Goal: Find specific page/section: Find specific page/section

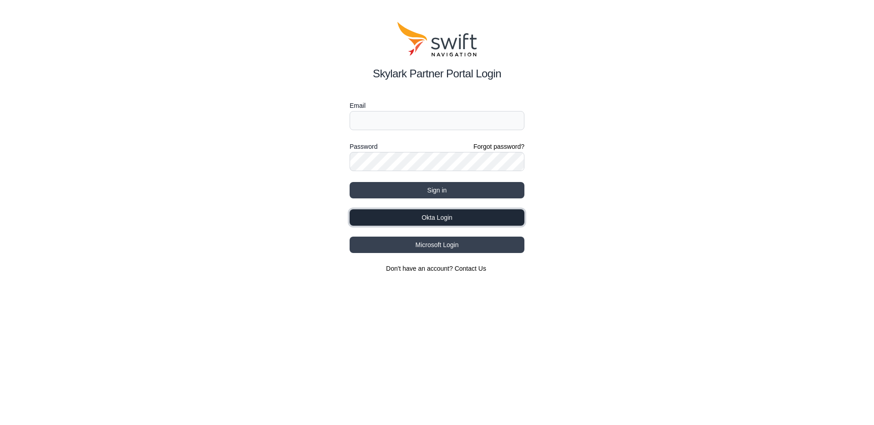
click at [474, 219] on button "Okta Login" at bounding box center [437, 217] width 175 height 16
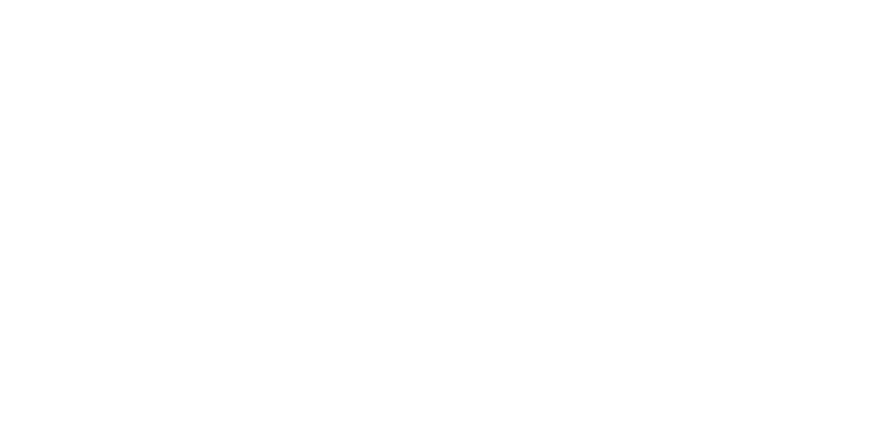
select select
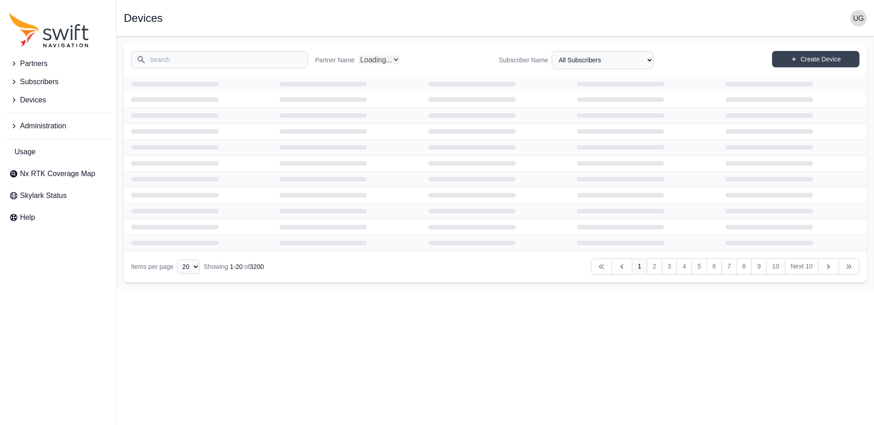
select select "Partner Name"
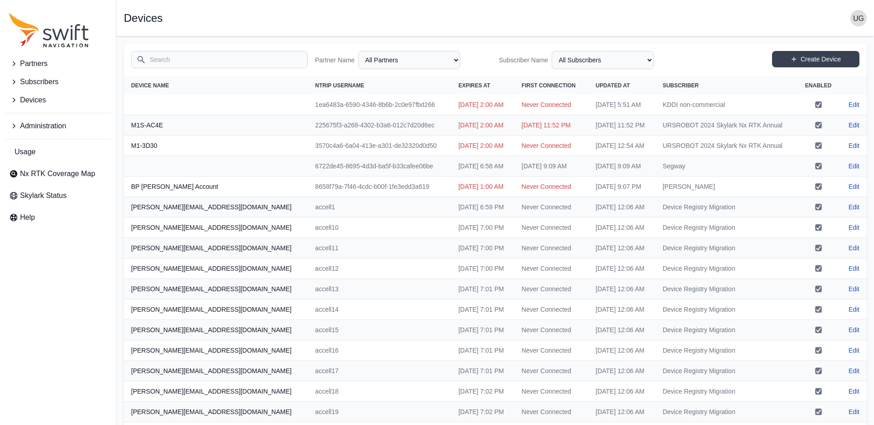
click at [205, 57] on input "Search" at bounding box center [219, 59] width 177 height 17
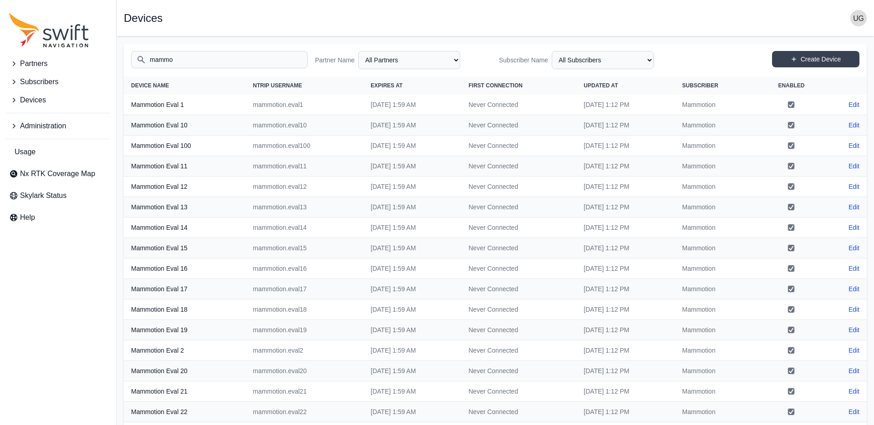
scroll to position [117, 0]
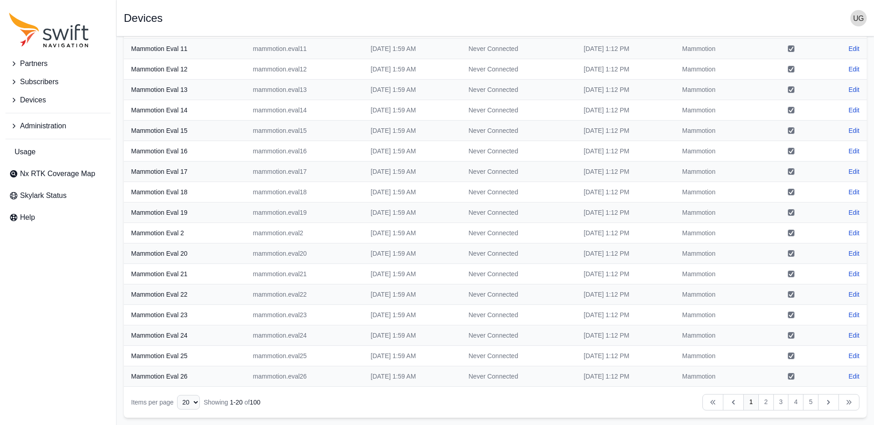
type input "mammo"
click at [186, 398] on select "10 15 20 25 50" at bounding box center [188, 402] width 23 height 15
select select "50"
click at [177, 410] on select "10 15 20 25 50" at bounding box center [188, 402] width 23 height 15
